Goal: Information Seeking & Learning: Compare options

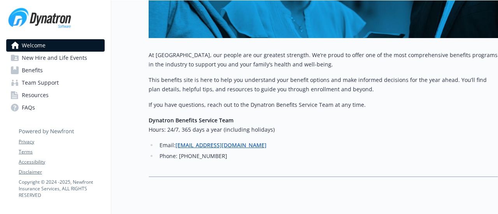
scroll to position [289, 0]
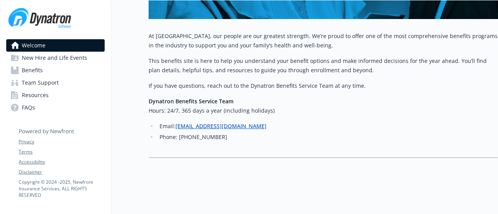
click at [30, 91] on span "Resources" at bounding box center [35, 95] width 27 height 12
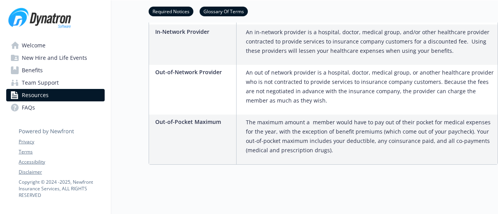
scroll to position [603, 0]
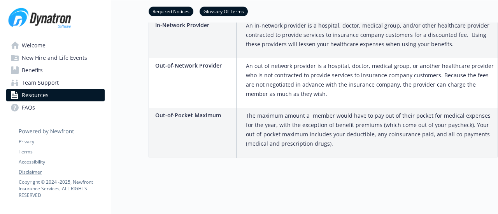
click at [44, 68] on link "Benefits" at bounding box center [55, 70] width 98 height 12
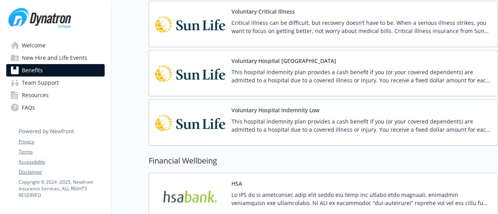
scroll to position [959, 0]
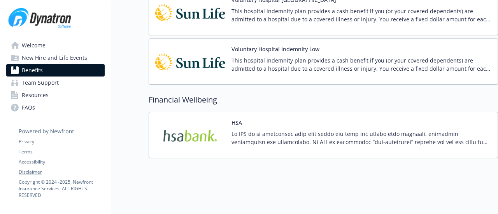
click at [24, 108] on span "FAQs" at bounding box center [28, 107] width 13 height 12
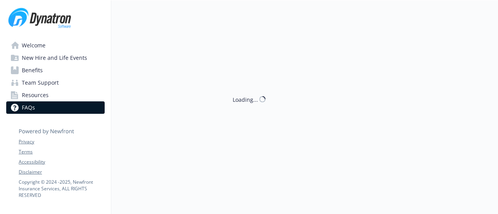
scroll to position [959, 0]
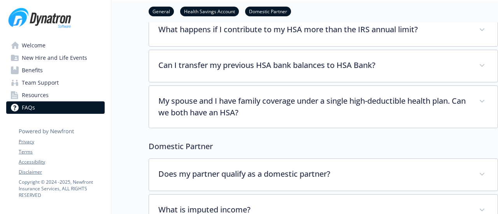
click at [35, 96] on span "Resources" at bounding box center [35, 95] width 27 height 12
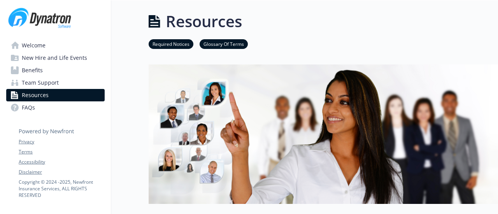
click at [54, 73] on link "Benefits" at bounding box center [55, 70] width 98 height 12
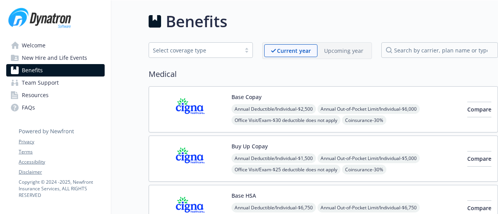
click at [355, 56] on div "Upcoming year" at bounding box center [343, 50] width 52 height 13
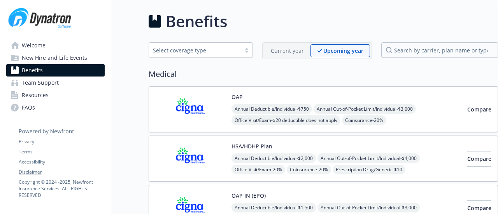
click at [33, 97] on span "Resources" at bounding box center [35, 95] width 27 height 12
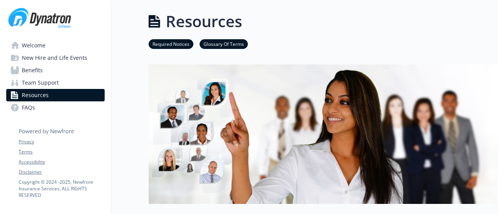
click at [56, 50] on link "Welcome" at bounding box center [55, 45] width 98 height 12
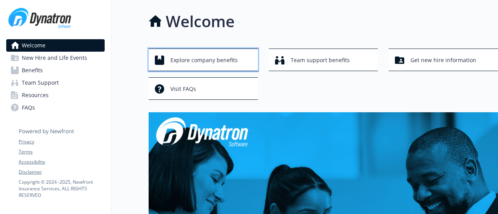
click at [220, 63] on span "Explore company benefits" at bounding box center [203, 60] width 67 height 15
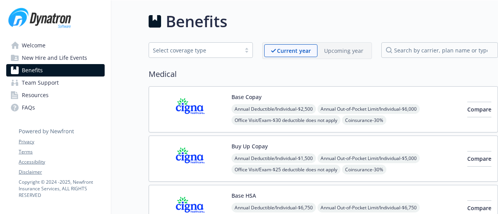
click at [336, 49] on p "Upcoming year" at bounding box center [343, 51] width 39 height 8
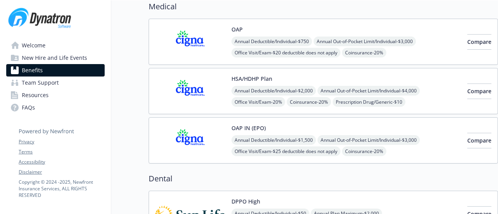
scroll to position [78, 0]
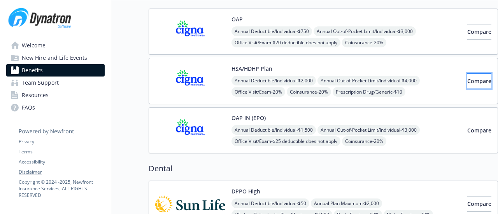
click at [467, 80] on button "Compare" at bounding box center [479, 81] width 24 height 16
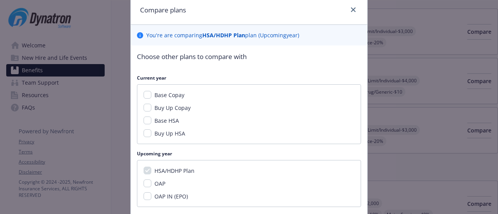
scroll to position [0, 0]
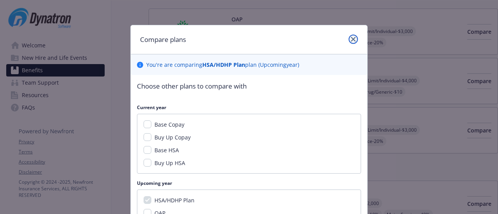
click at [348, 38] on link "close" at bounding box center [352, 39] width 9 height 9
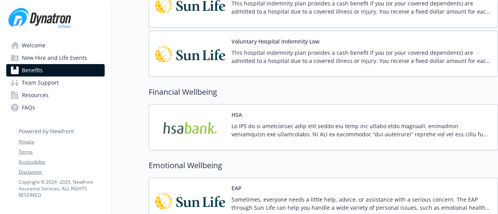
scroll to position [972, 0]
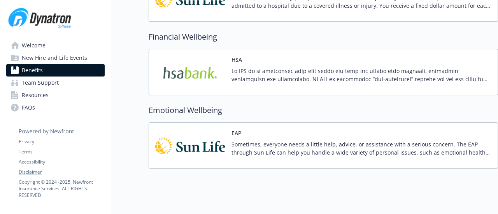
click at [334, 73] on p at bounding box center [361, 75] width 260 height 16
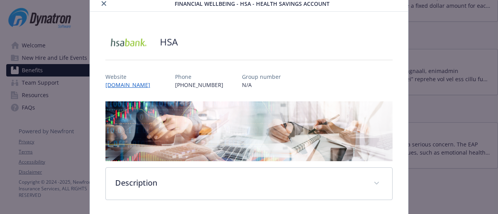
scroll to position [58, 0]
